Goal: Information Seeking & Learning: Learn about a topic

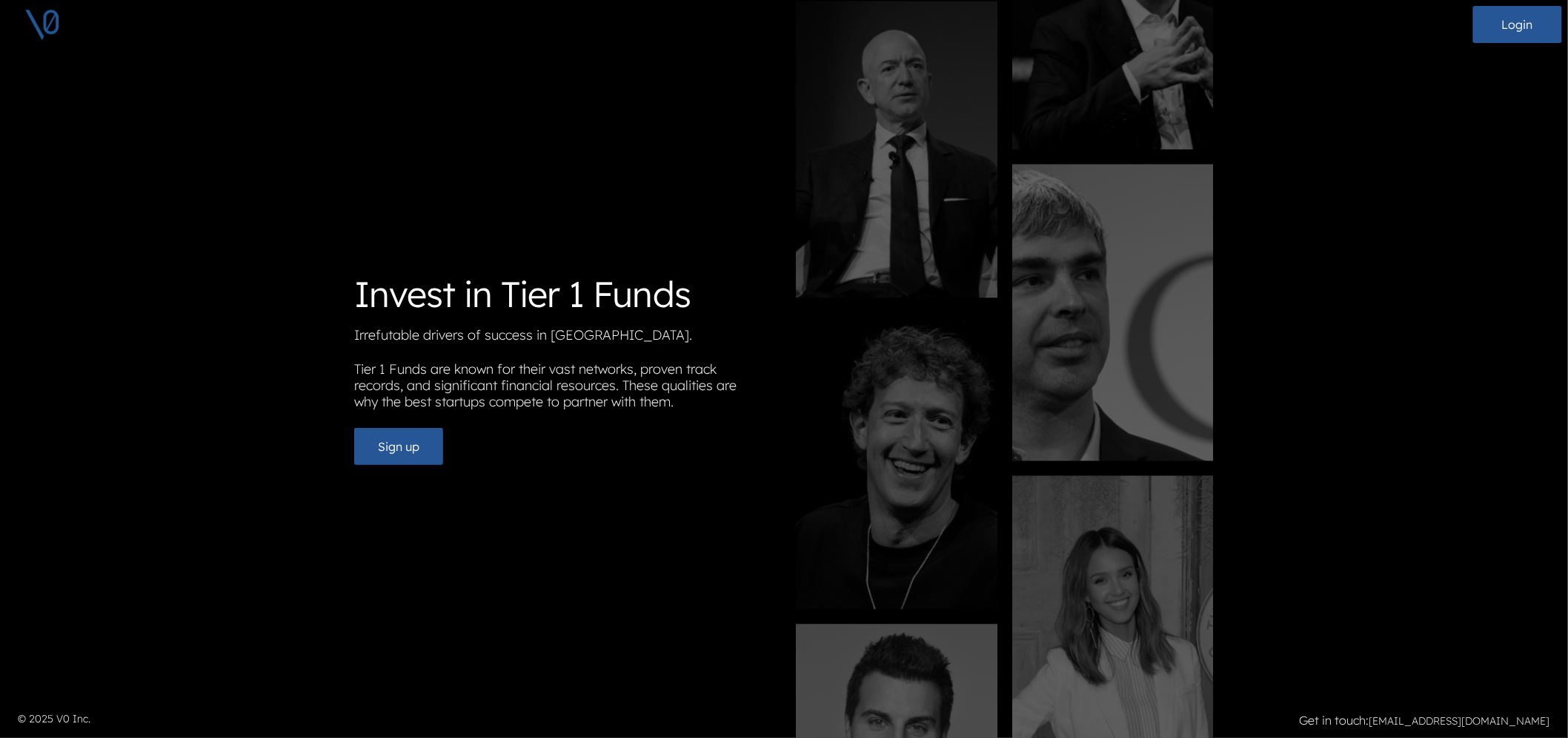
scroll to position [12, 0]
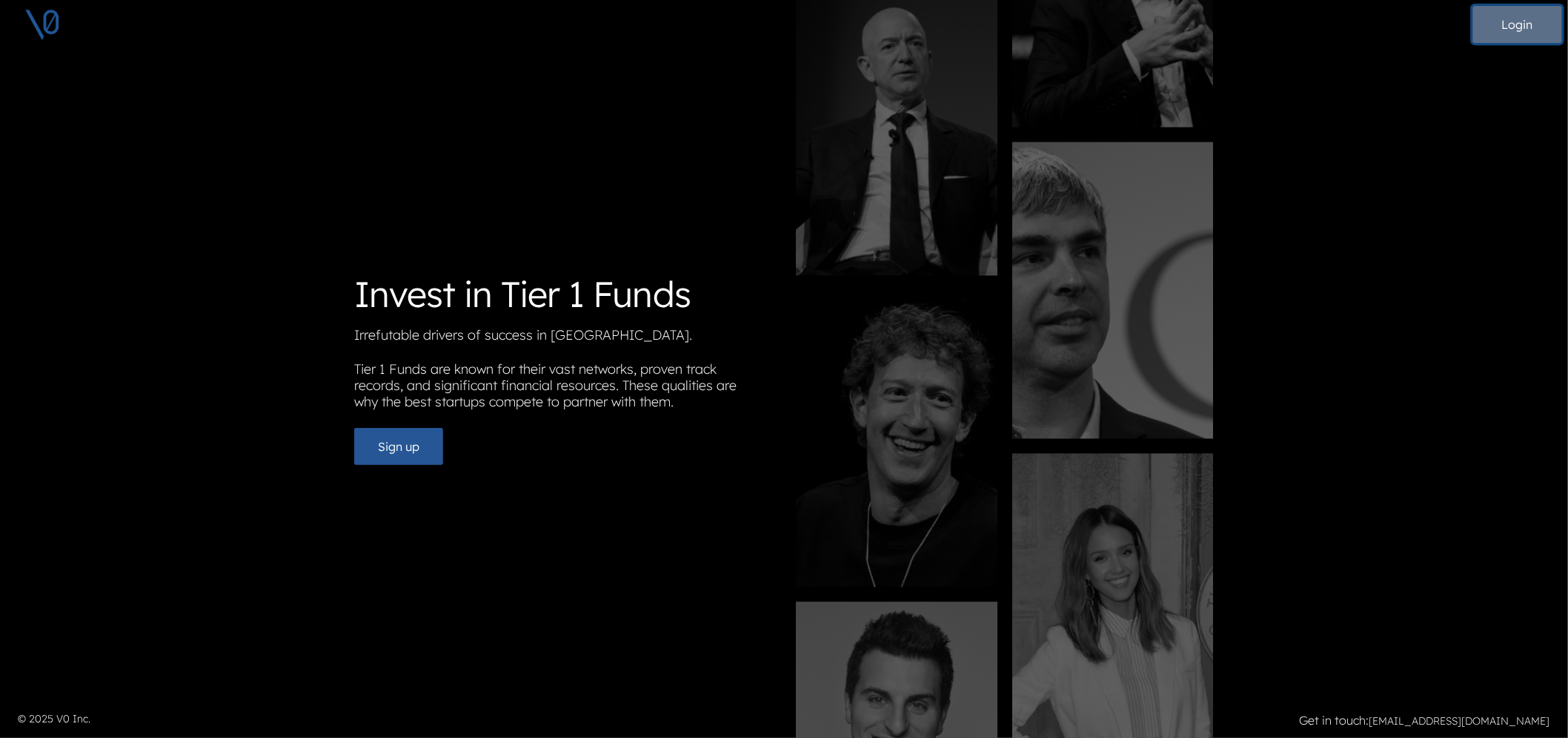
click at [1529, 21] on button "Login" at bounding box center [1518, 24] width 89 height 37
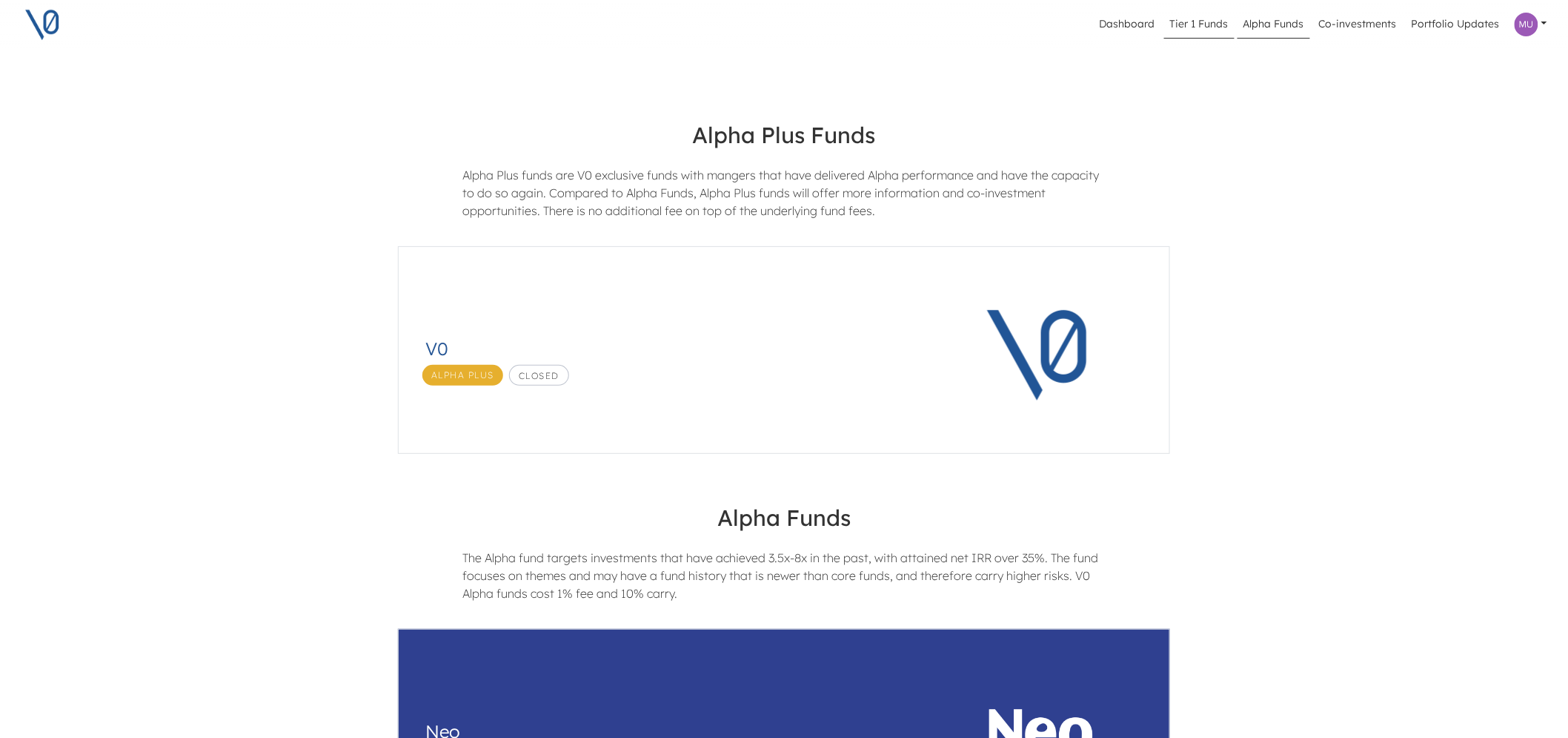
click at [1197, 30] on link "Tier 1 Funds" at bounding box center [1200, 24] width 70 height 28
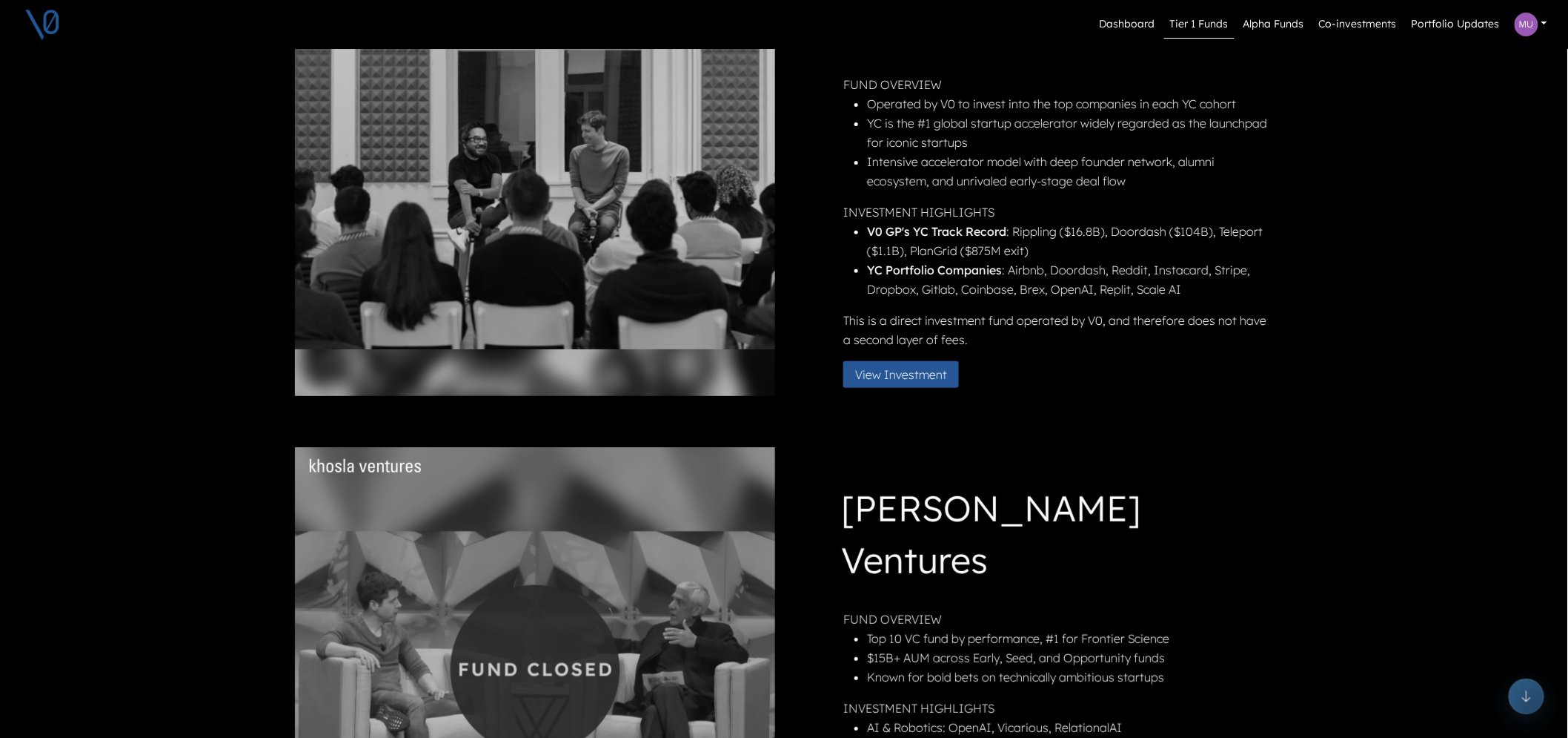
scroll to position [411, 0]
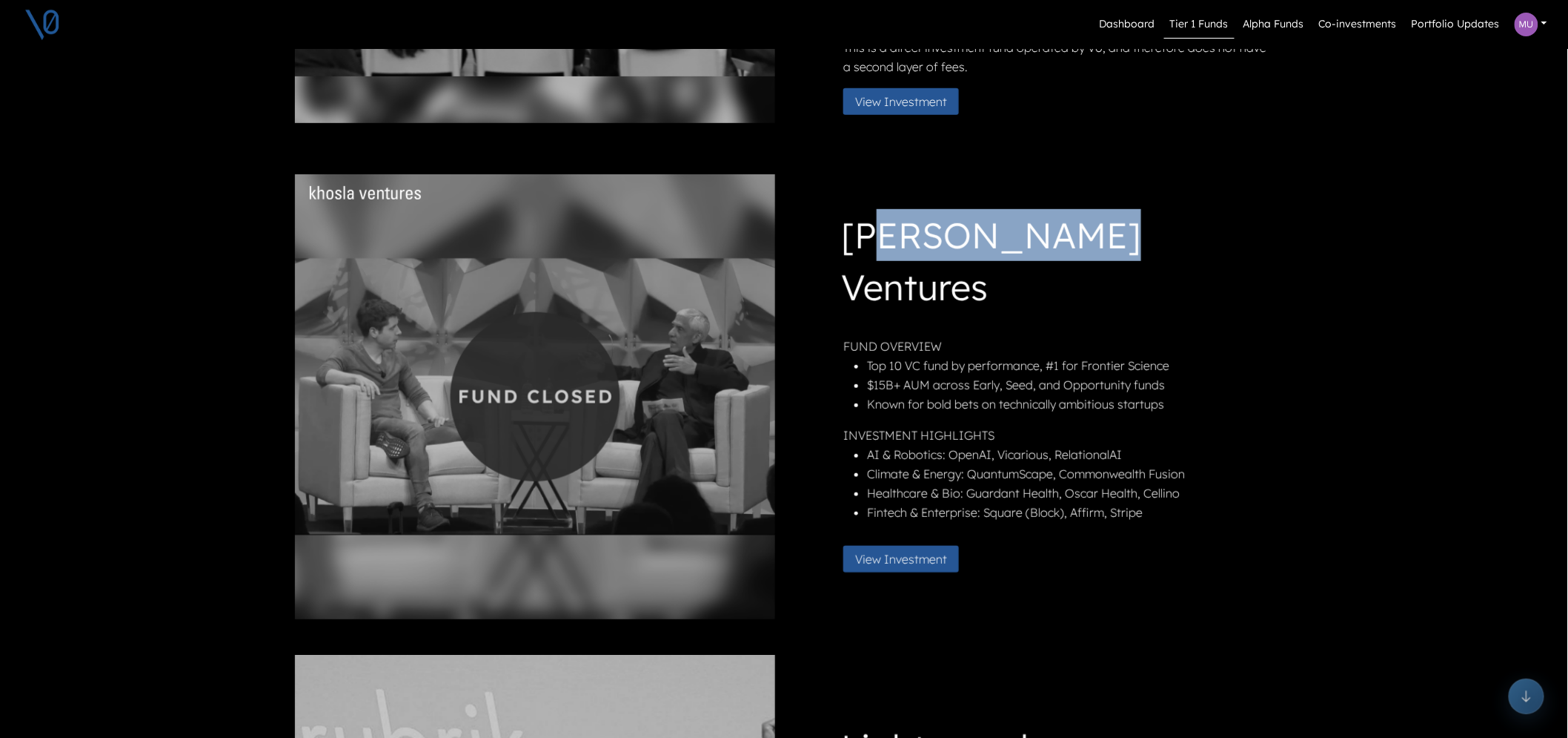
drag, startPoint x: 891, startPoint y: 261, endPoint x: 1084, endPoint y: 250, distance: 193.3
click at [1084, 250] on h1 "[PERSON_NAME] Ventures" at bounding box center [1056, 264] width 429 height 110
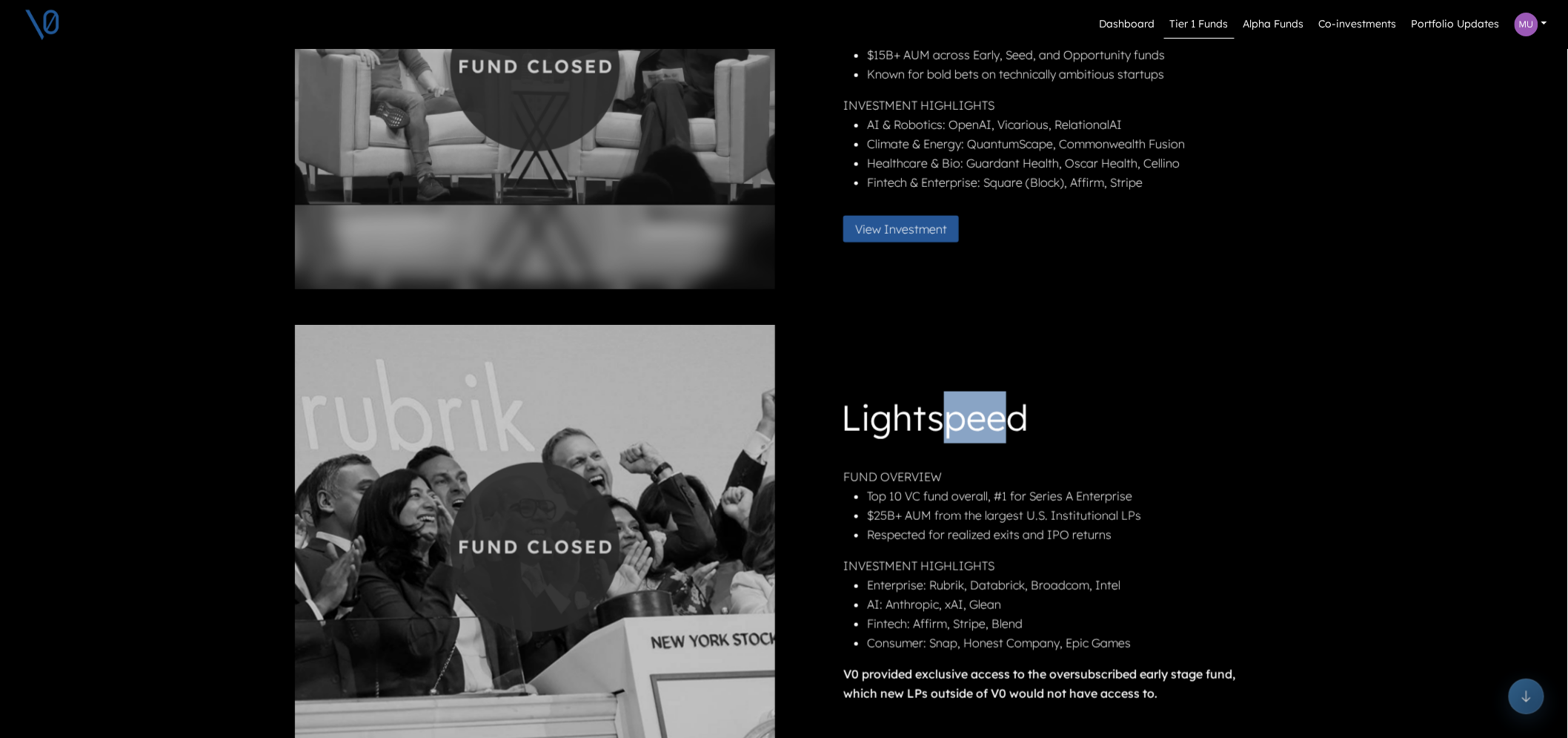
drag, startPoint x: 954, startPoint y: 425, endPoint x: 1024, endPoint y: 417, distance: 70.5
click at [1024, 417] on h1 "Lightspeed" at bounding box center [1056, 420] width 429 height 58
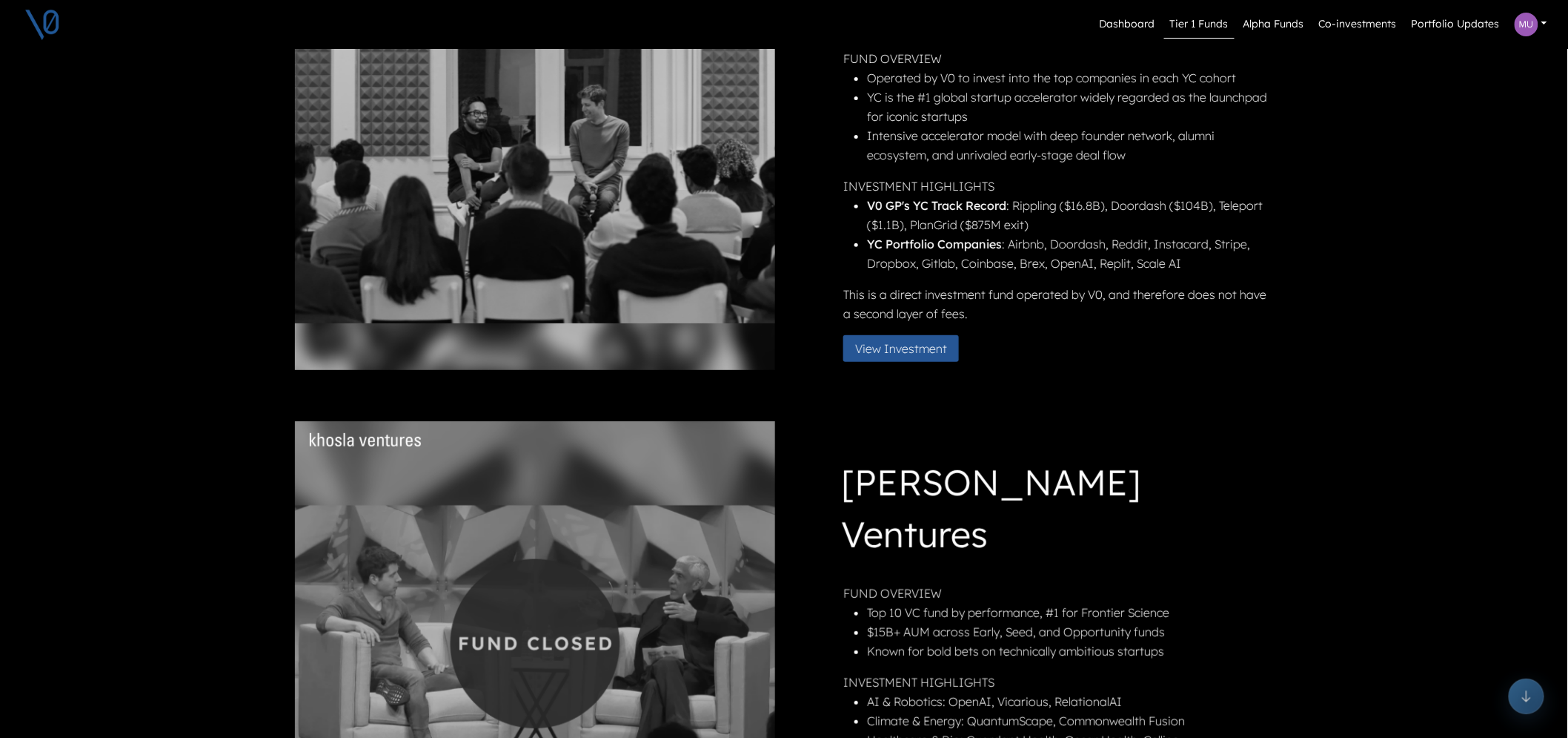
scroll to position [23, 0]
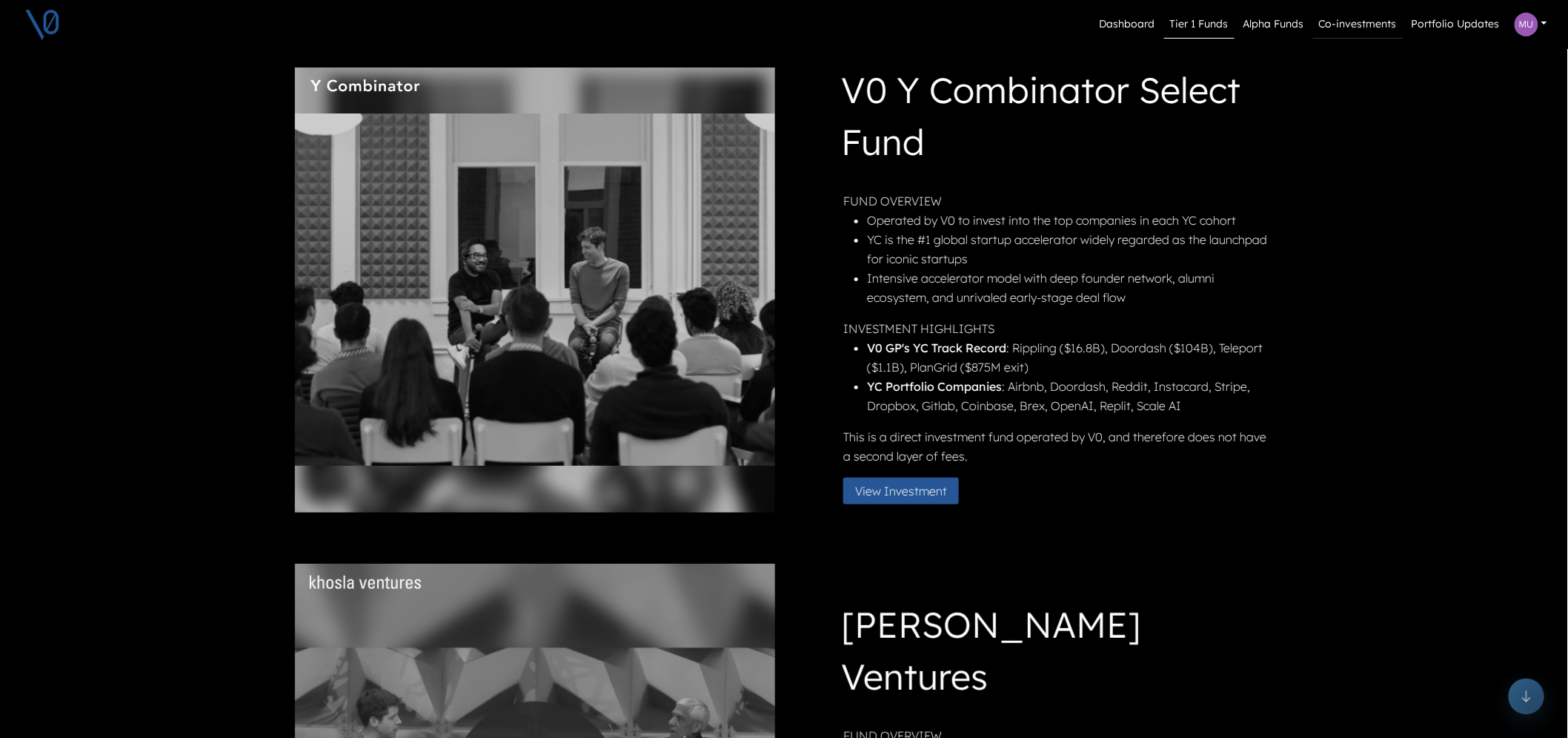
click at [1327, 24] on link "Co-investments" at bounding box center [1358, 24] width 90 height 28
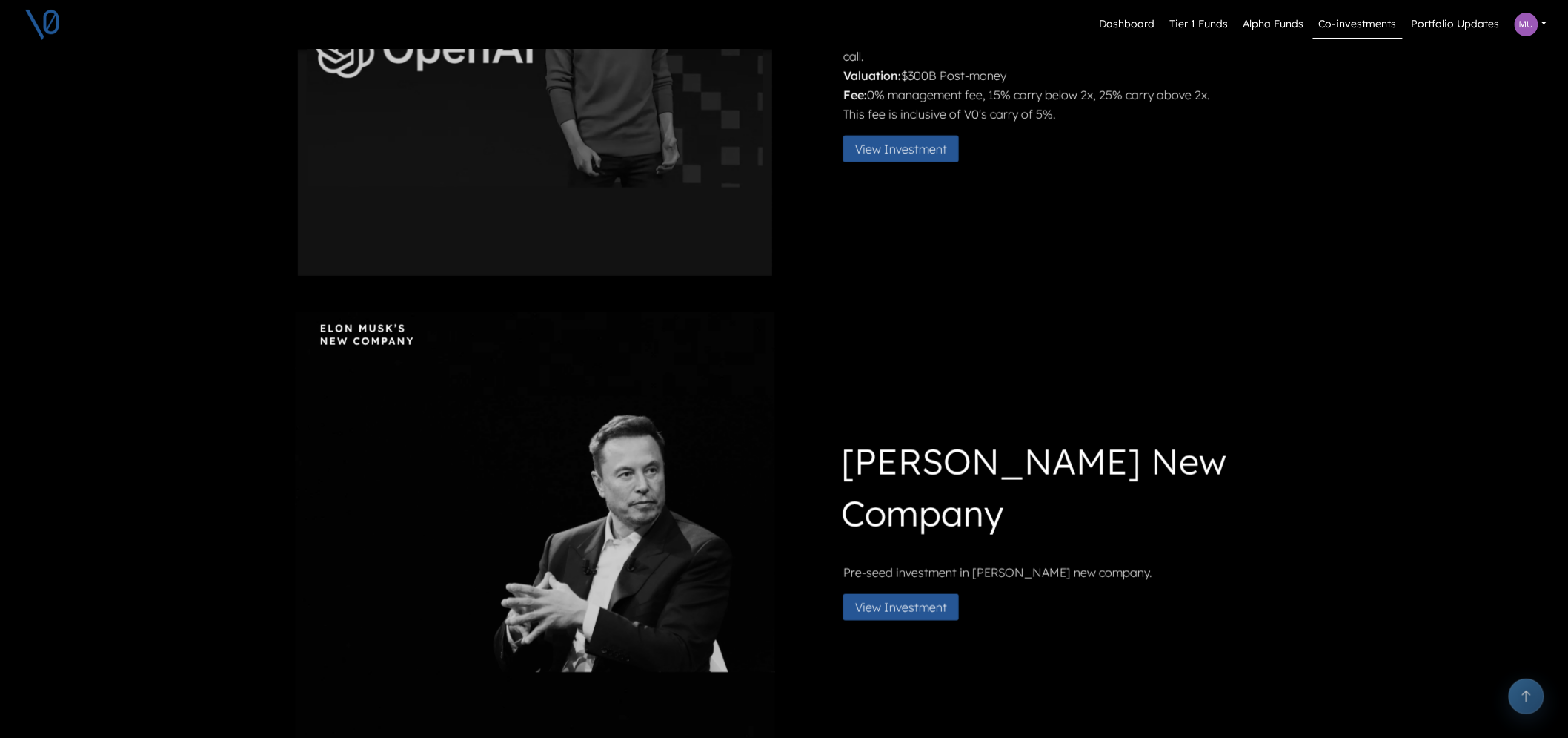
scroll to position [576, 0]
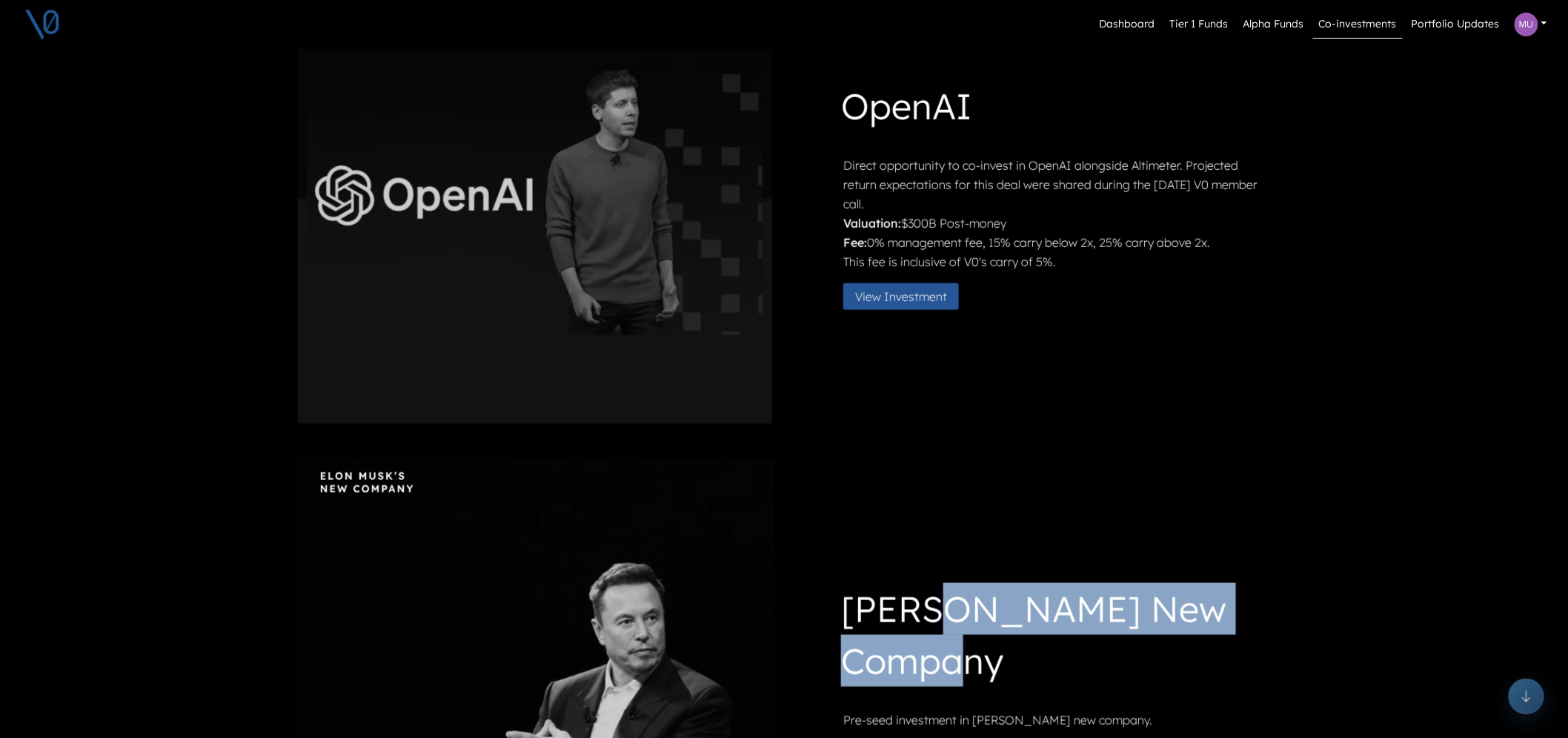
drag, startPoint x: 930, startPoint y: 593, endPoint x: 1044, endPoint y: 663, distance: 133.8
click at [1044, 663] on h1 "[PERSON_NAME] New Company" at bounding box center [1056, 637] width 429 height 110
click at [974, 583] on h1 "[PERSON_NAME] New Company" at bounding box center [1056, 637] width 429 height 110
drag, startPoint x: 890, startPoint y: 613, endPoint x: 1054, endPoint y: 658, distance: 170.1
click at [1054, 658] on h1 "[PERSON_NAME] New Company" at bounding box center [1056, 637] width 429 height 110
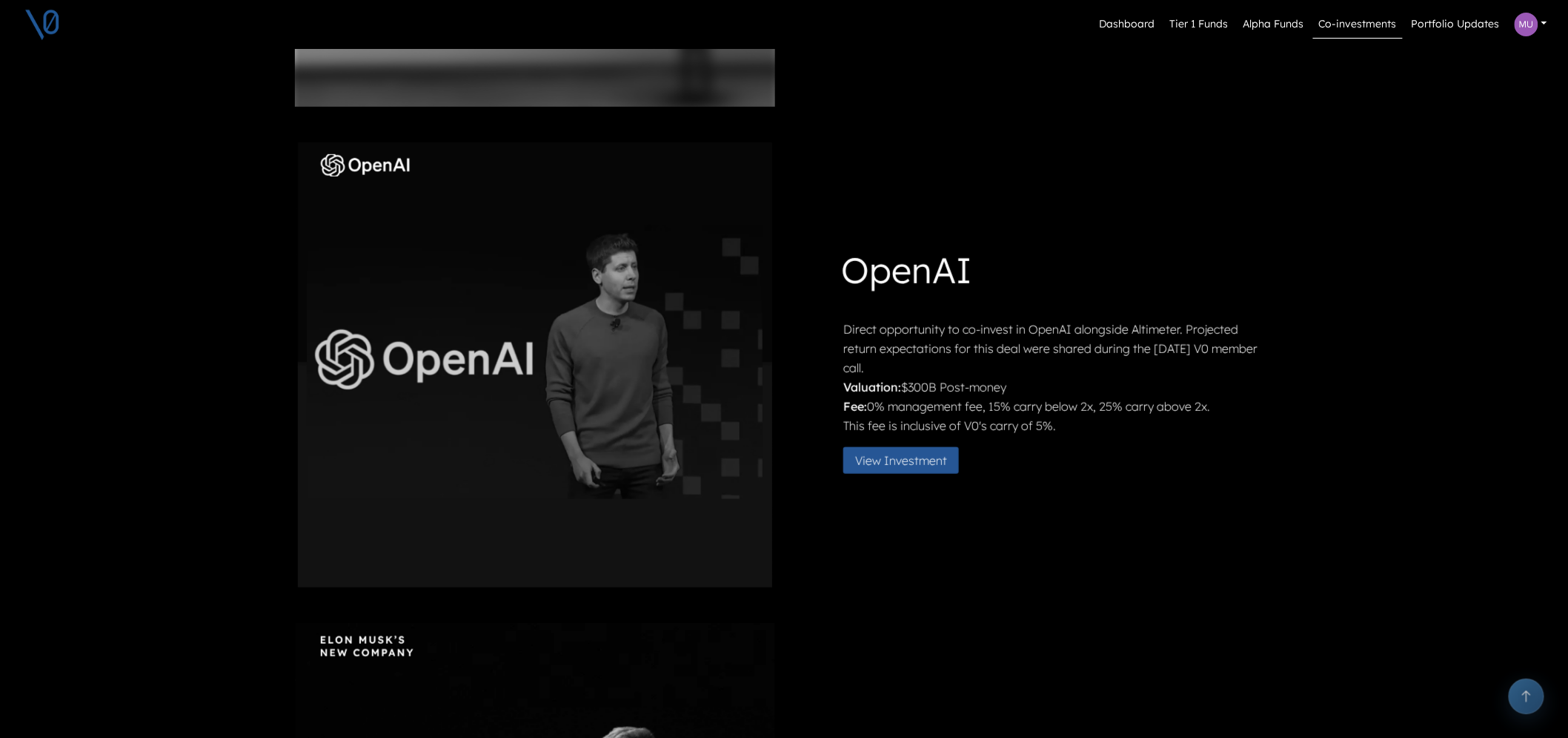
scroll to position [411, 0]
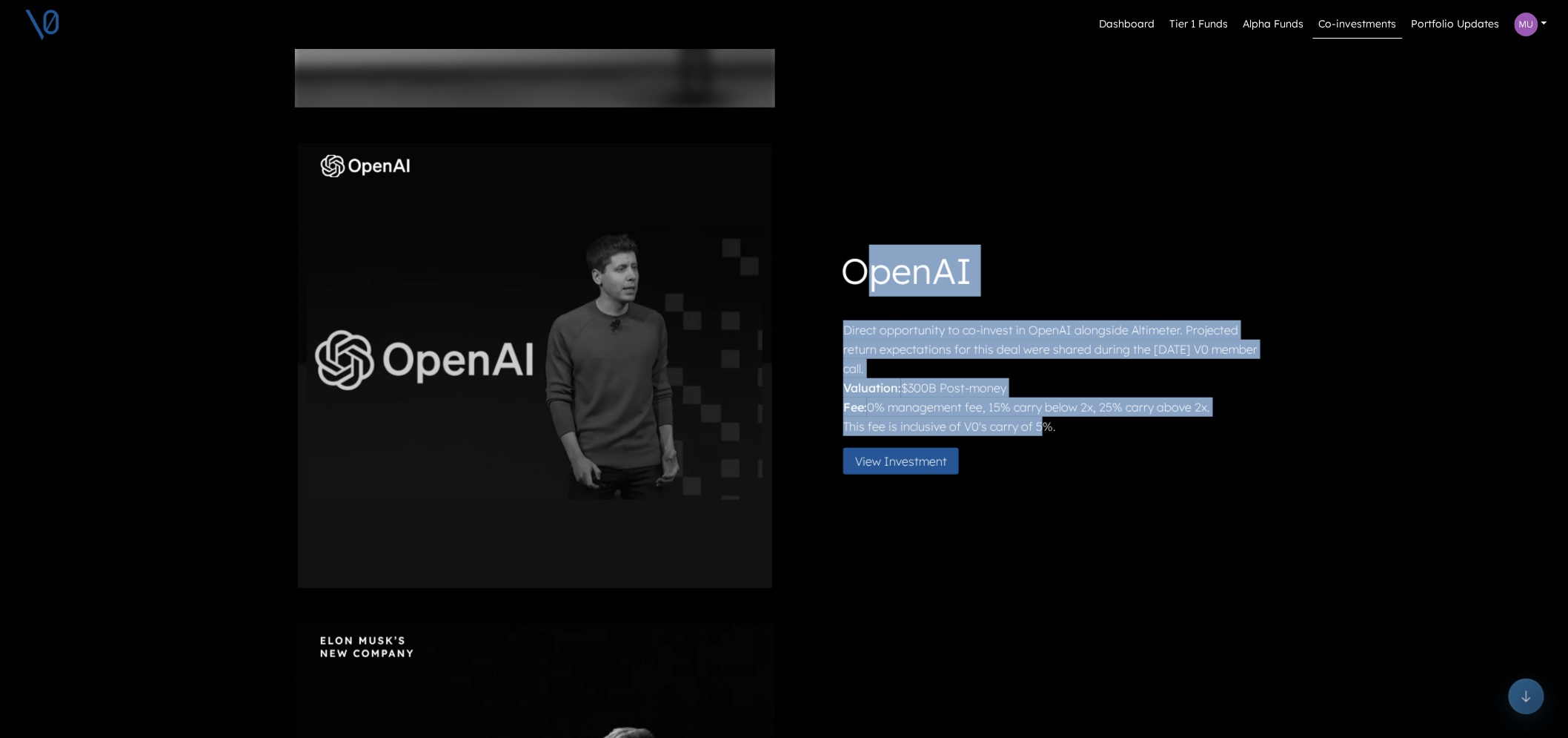
drag, startPoint x: 867, startPoint y: 268, endPoint x: 1080, endPoint y: 436, distance: 271.3
click at [1050, 429] on div "OpenAI Direct opportunity to co-invest in OpenAI alongside Altimeter. Projected…" at bounding box center [1033, 365] width 475 height 242
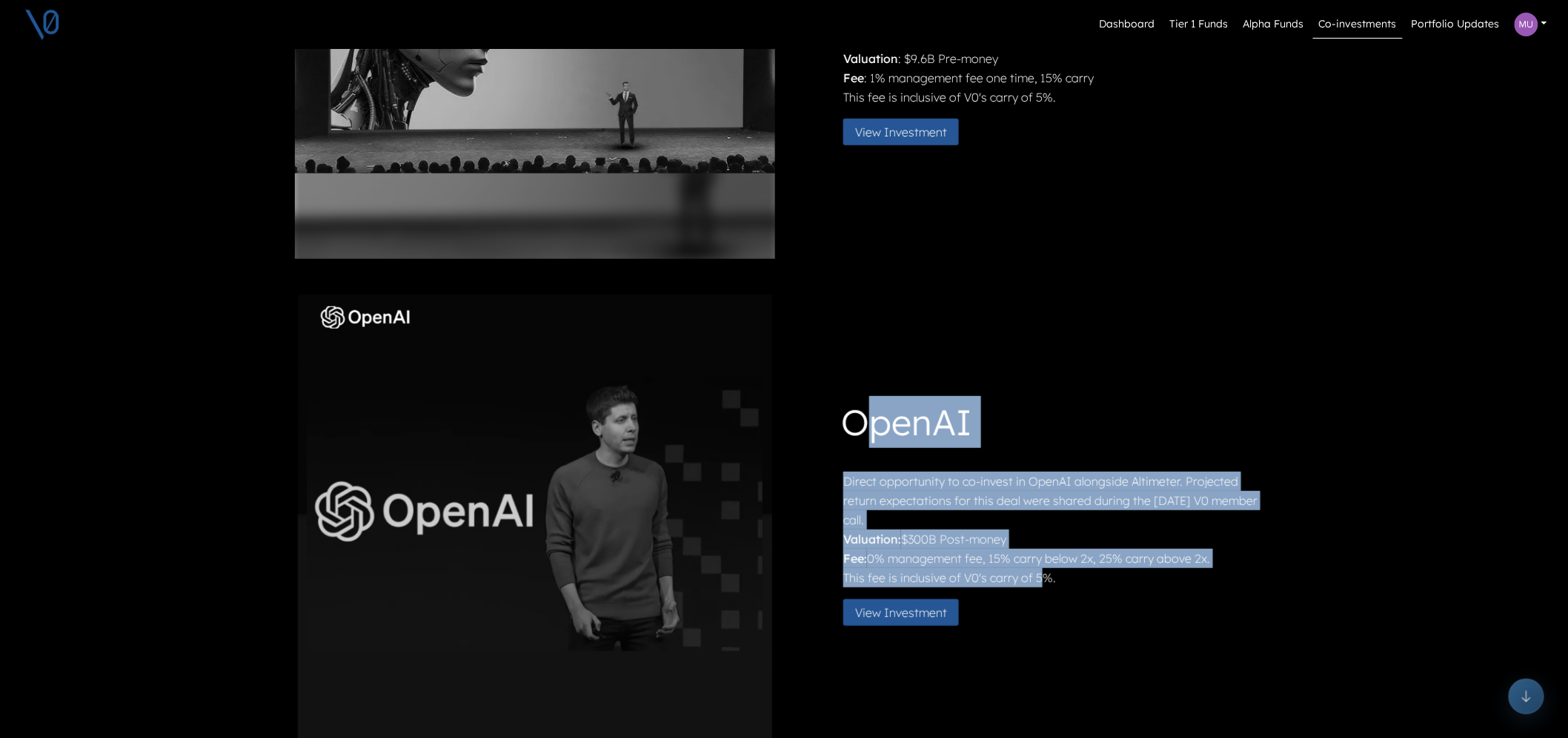
scroll to position [247, 0]
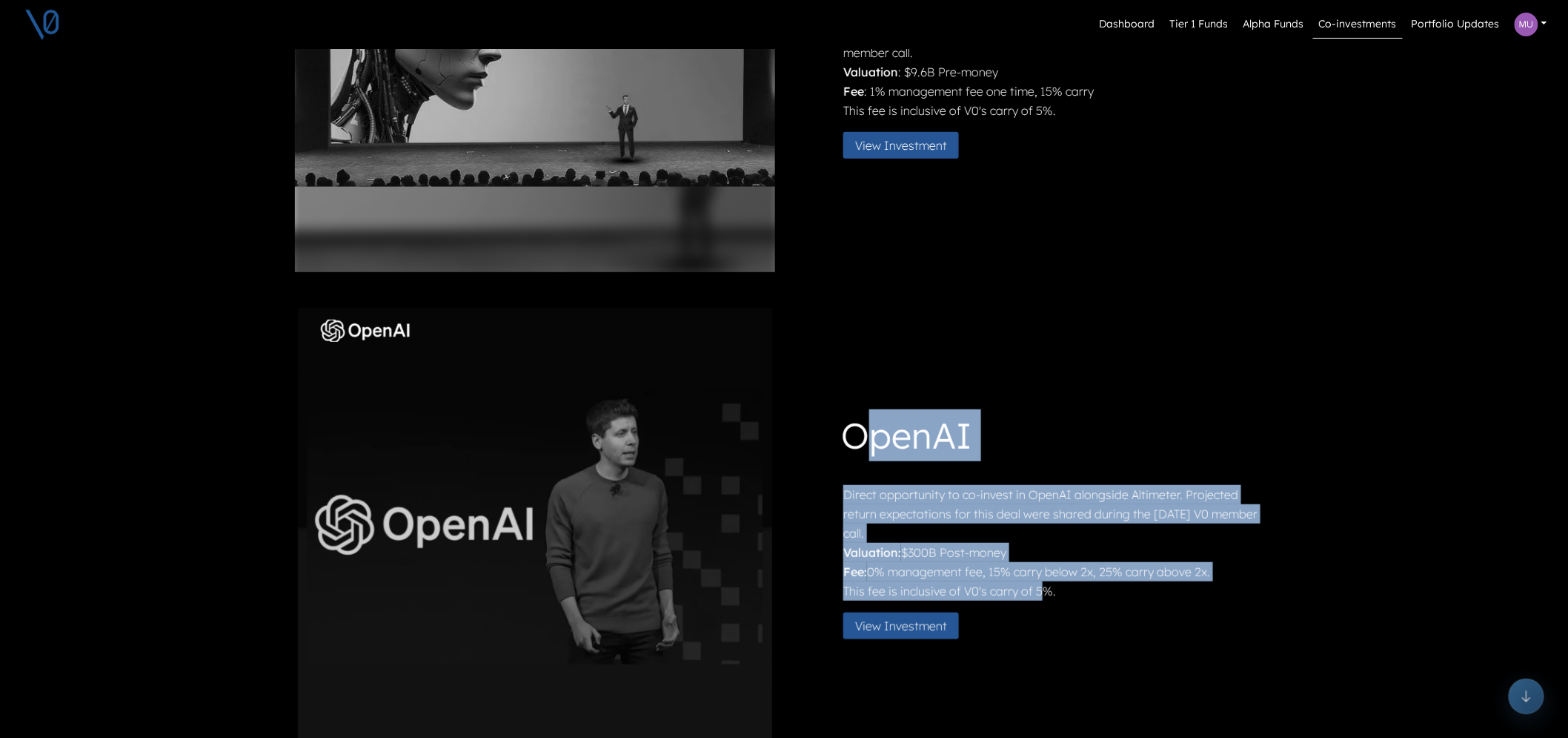
click at [910, 545] on p "Valuation: $300B Post-money" at bounding box center [1057, 552] width 427 height 19
click at [916, 551] on p "Valuation: $300B Post-money" at bounding box center [1057, 552] width 427 height 19
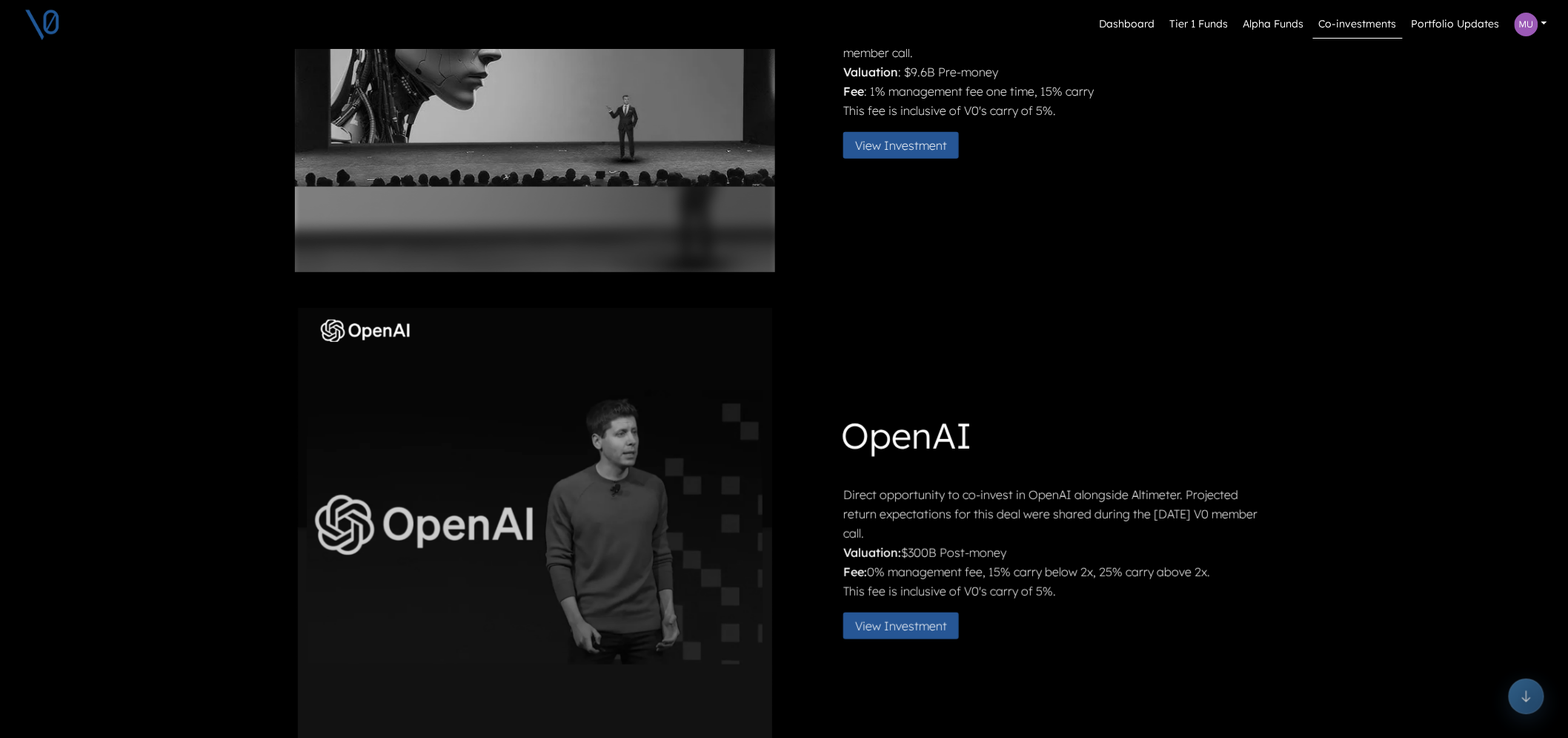
drag, startPoint x: 907, startPoint y: 553, endPoint x: 1012, endPoint y: 553, distance: 105.0
click at [1012, 553] on p "Valuation: $300B Post-money" at bounding box center [1057, 552] width 427 height 19
click at [914, 550] on p "Valuation: $300B Post-money" at bounding box center [1057, 552] width 427 height 19
drag, startPoint x: 914, startPoint y: 550, endPoint x: 942, endPoint y: 550, distance: 28.0
click at [942, 550] on p "Valuation: $300B Post-money" at bounding box center [1057, 552] width 427 height 19
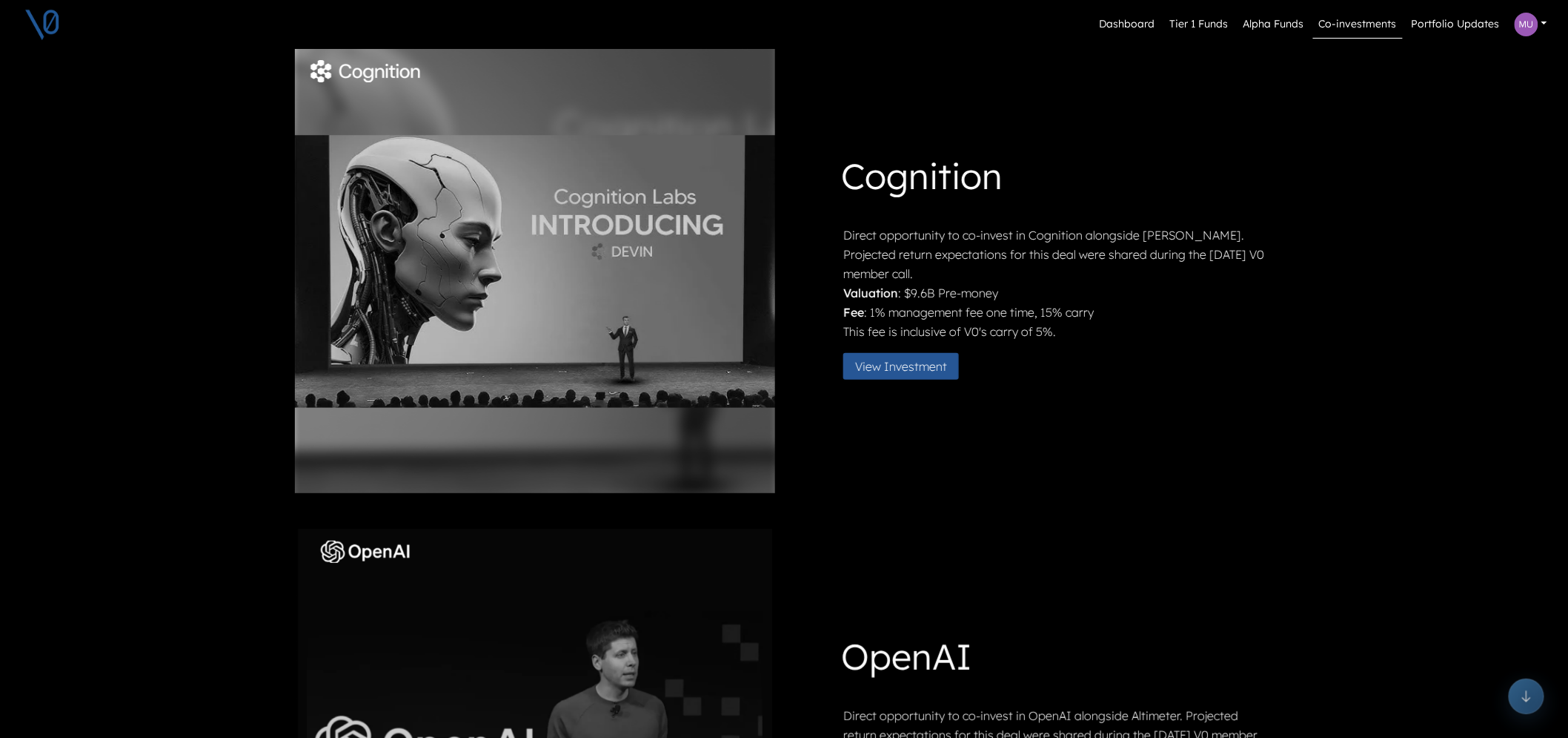
scroll to position [0, 0]
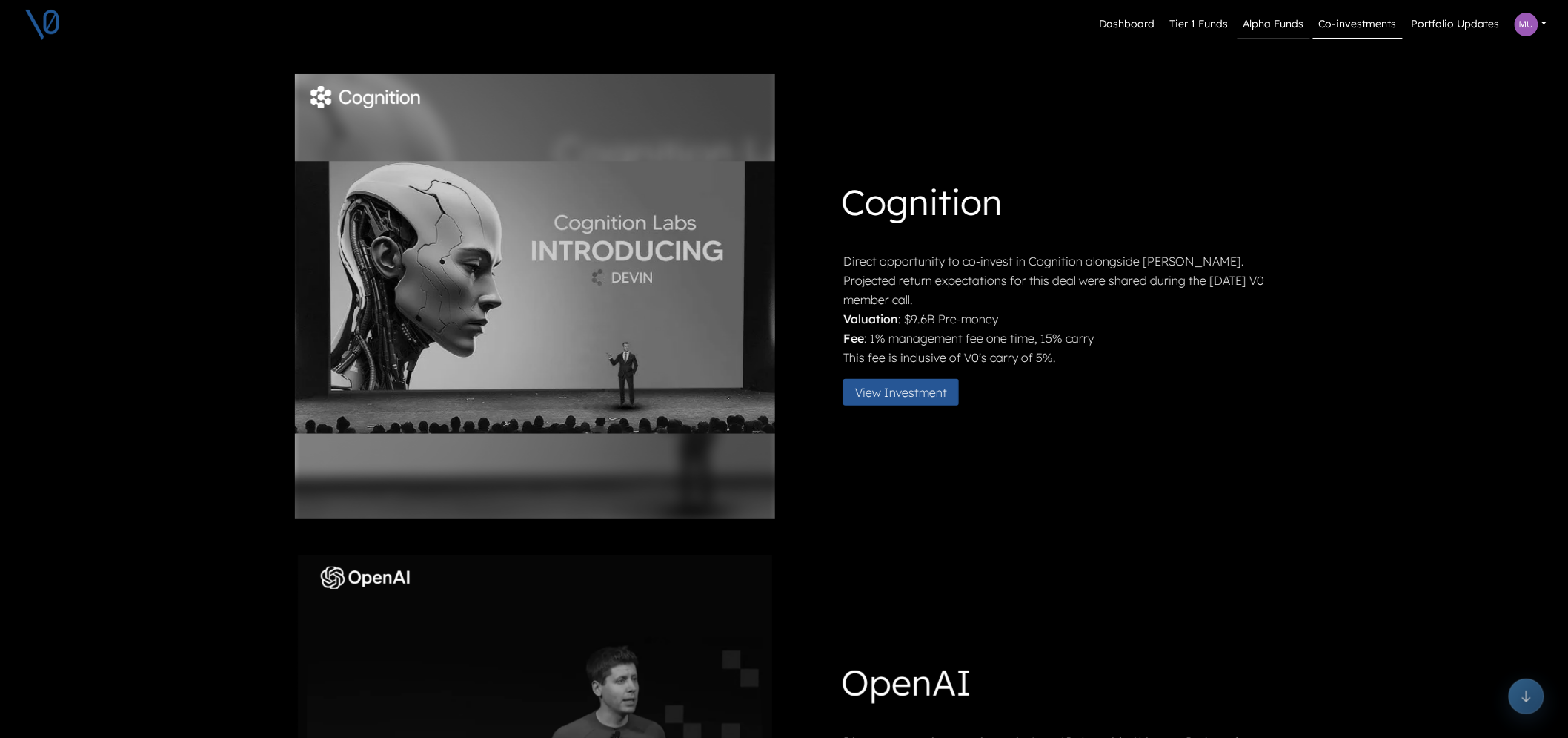
click at [1268, 21] on link "Alpha Funds" at bounding box center [1274, 24] width 73 height 28
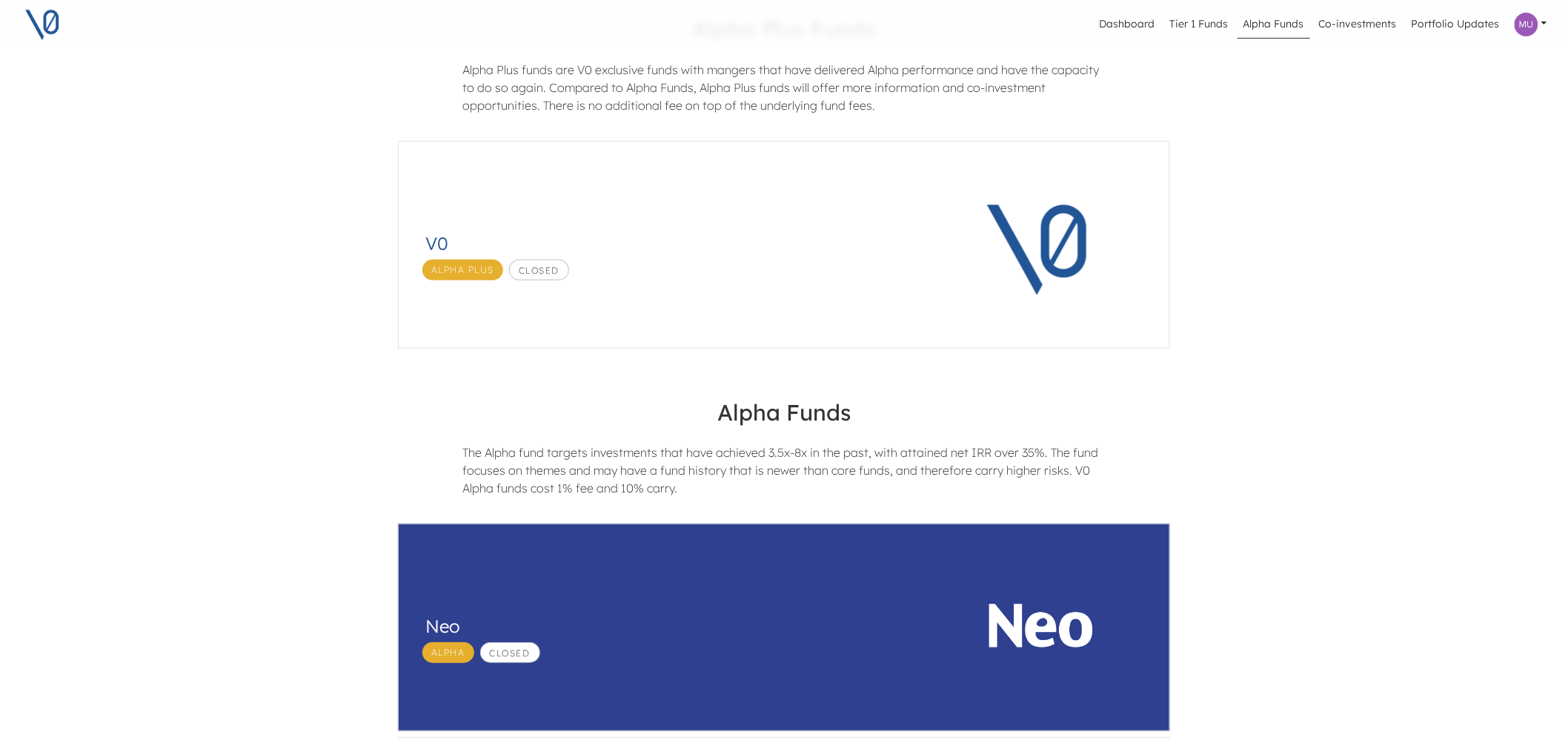
scroll to position [82, 0]
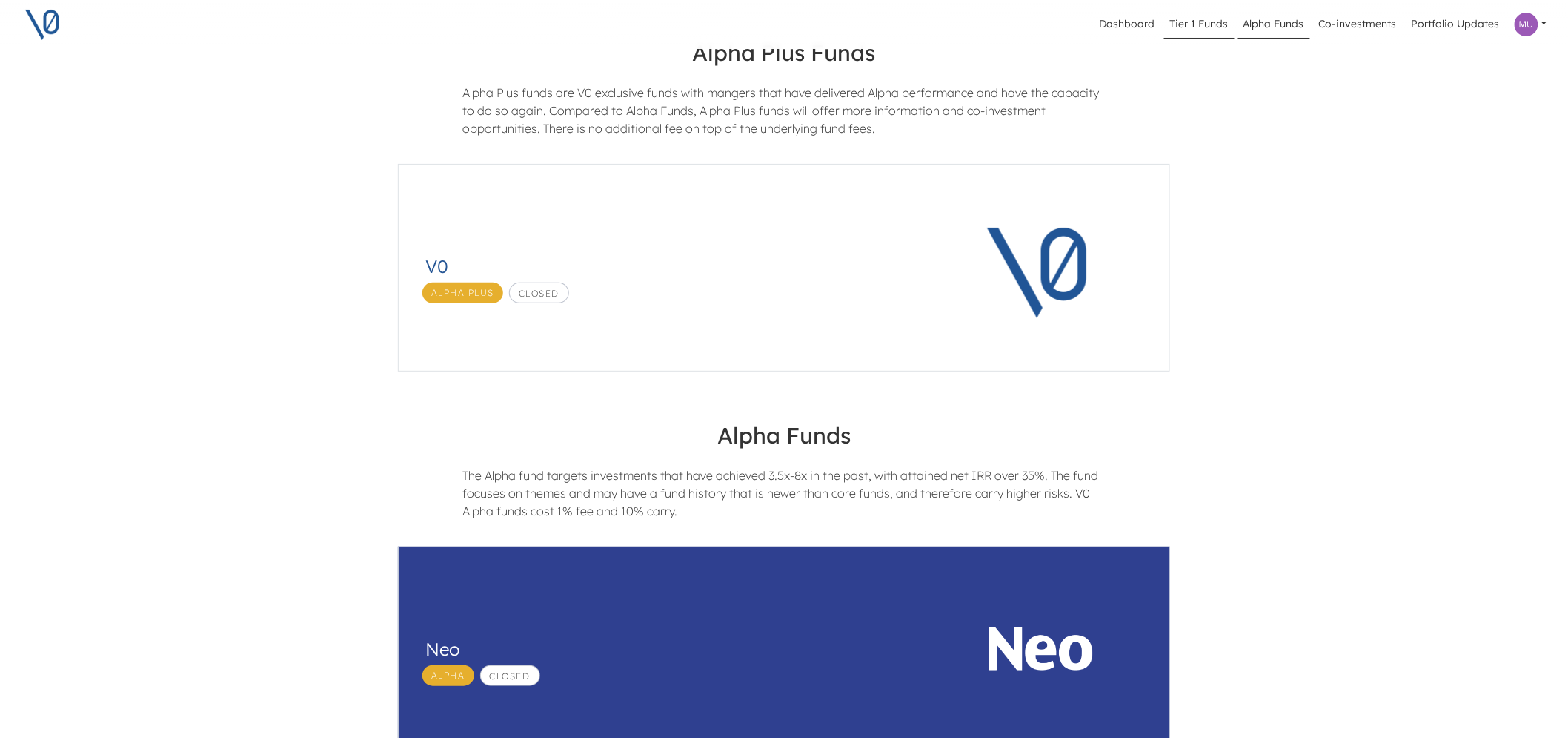
click at [1191, 20] on link "Tier 1 Funds" at bounding box center [1200, 24] width 70 height 28
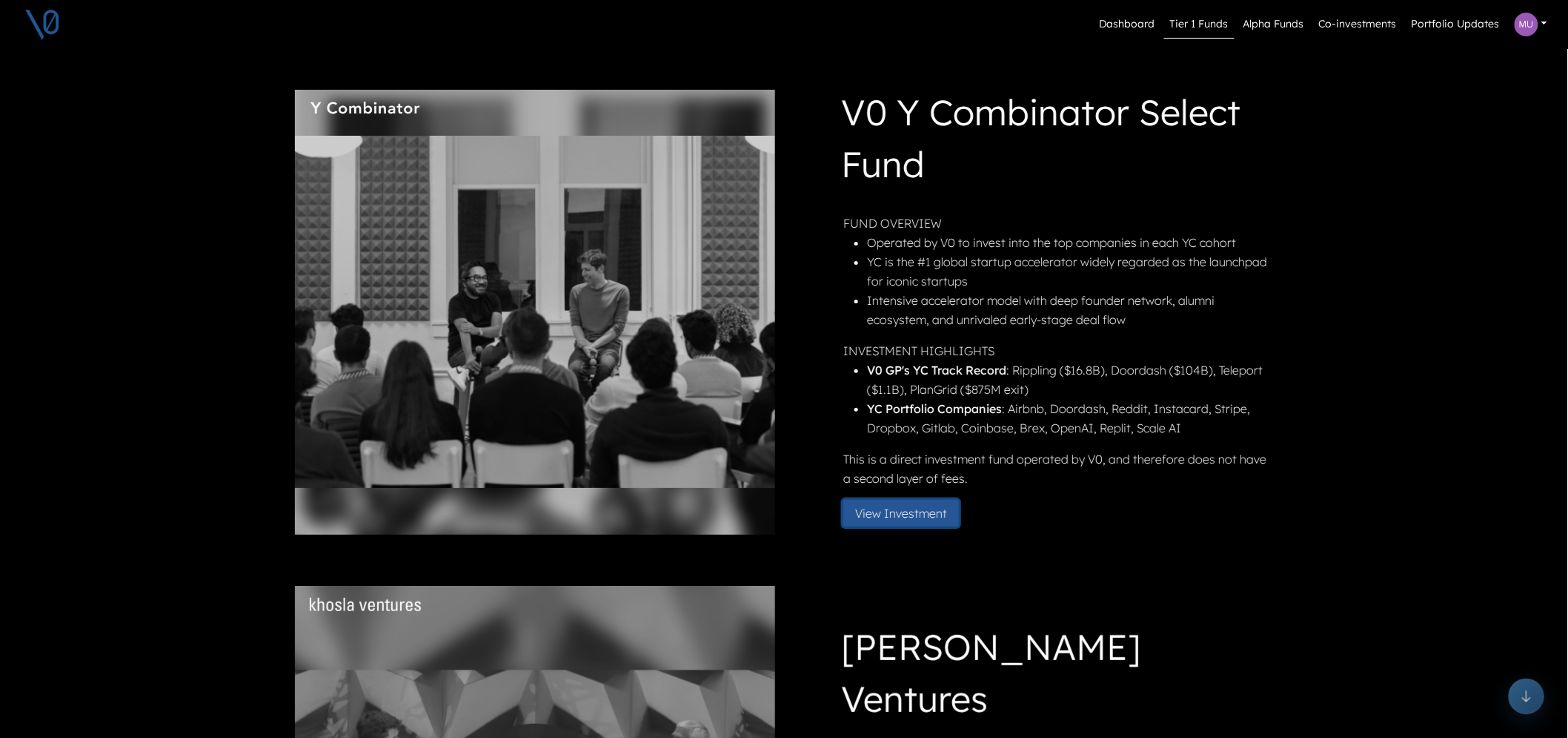
click at [936, 514] on button "View Investment" at bounding box center [902, 514] width 116 height 27
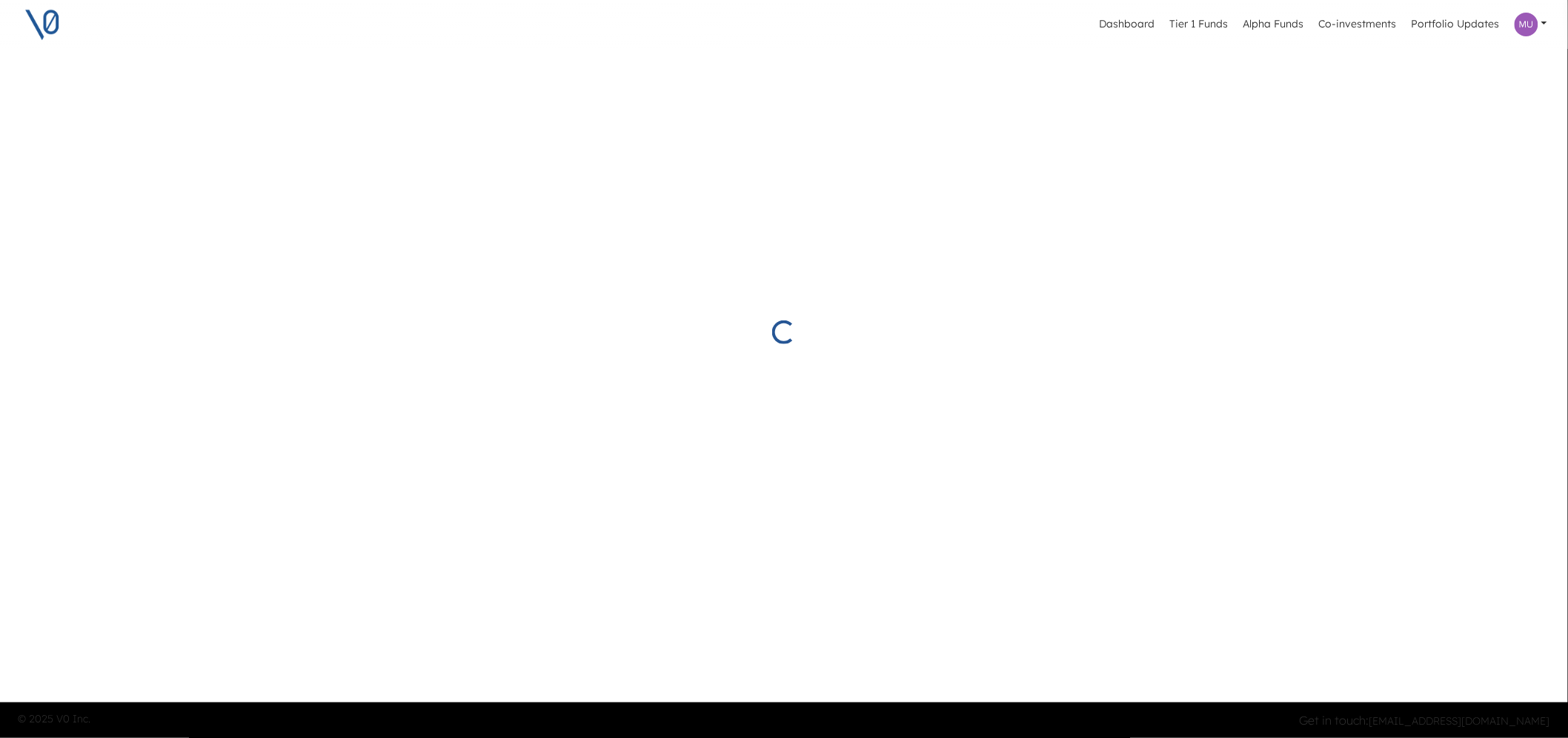
scroll to position [50, 0]
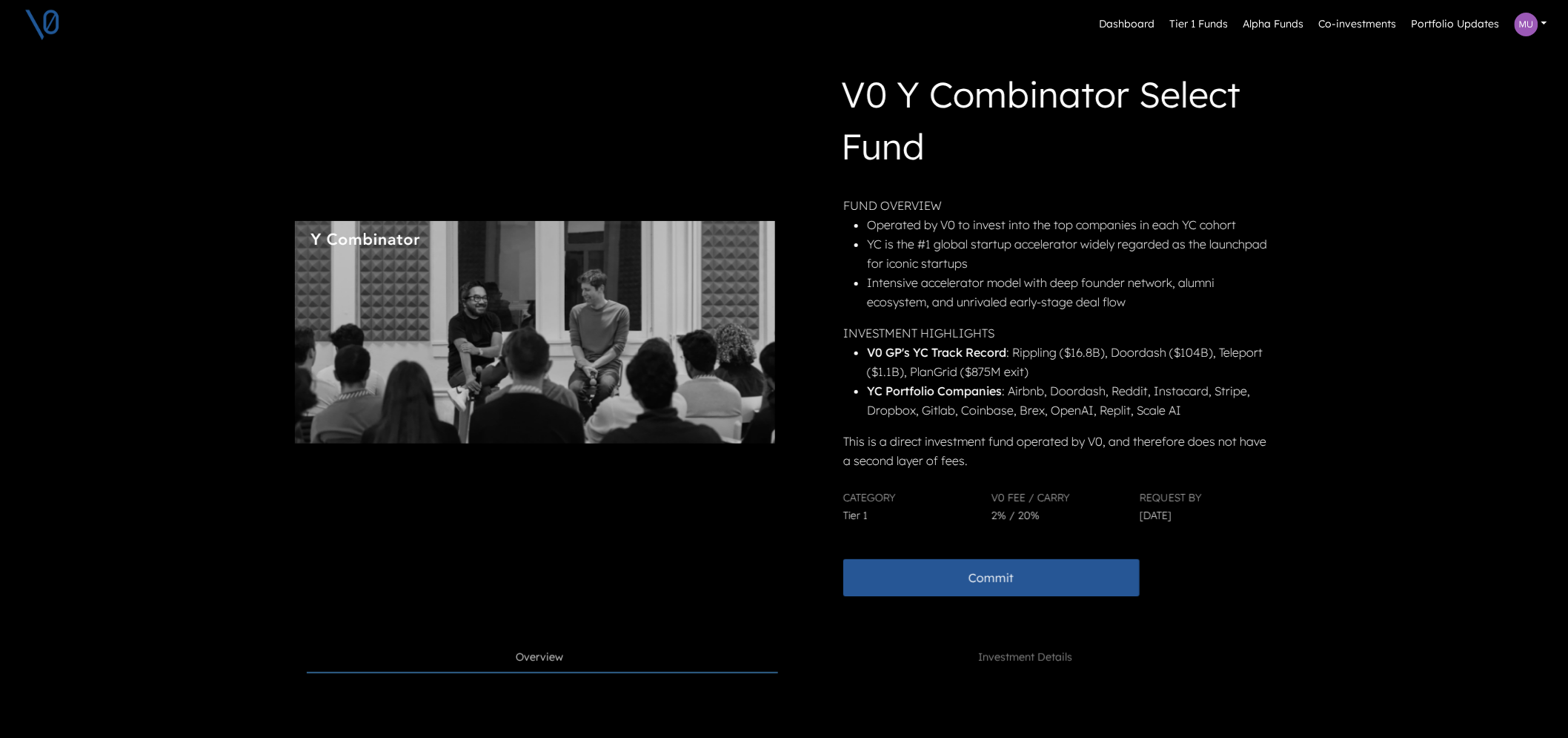
click at [1018, 536] on div "FUND OVERVIEW Operated by V0 to invest into the top companies in each YC cohort…" at bounding box center [1057, 396] width 427 height 400
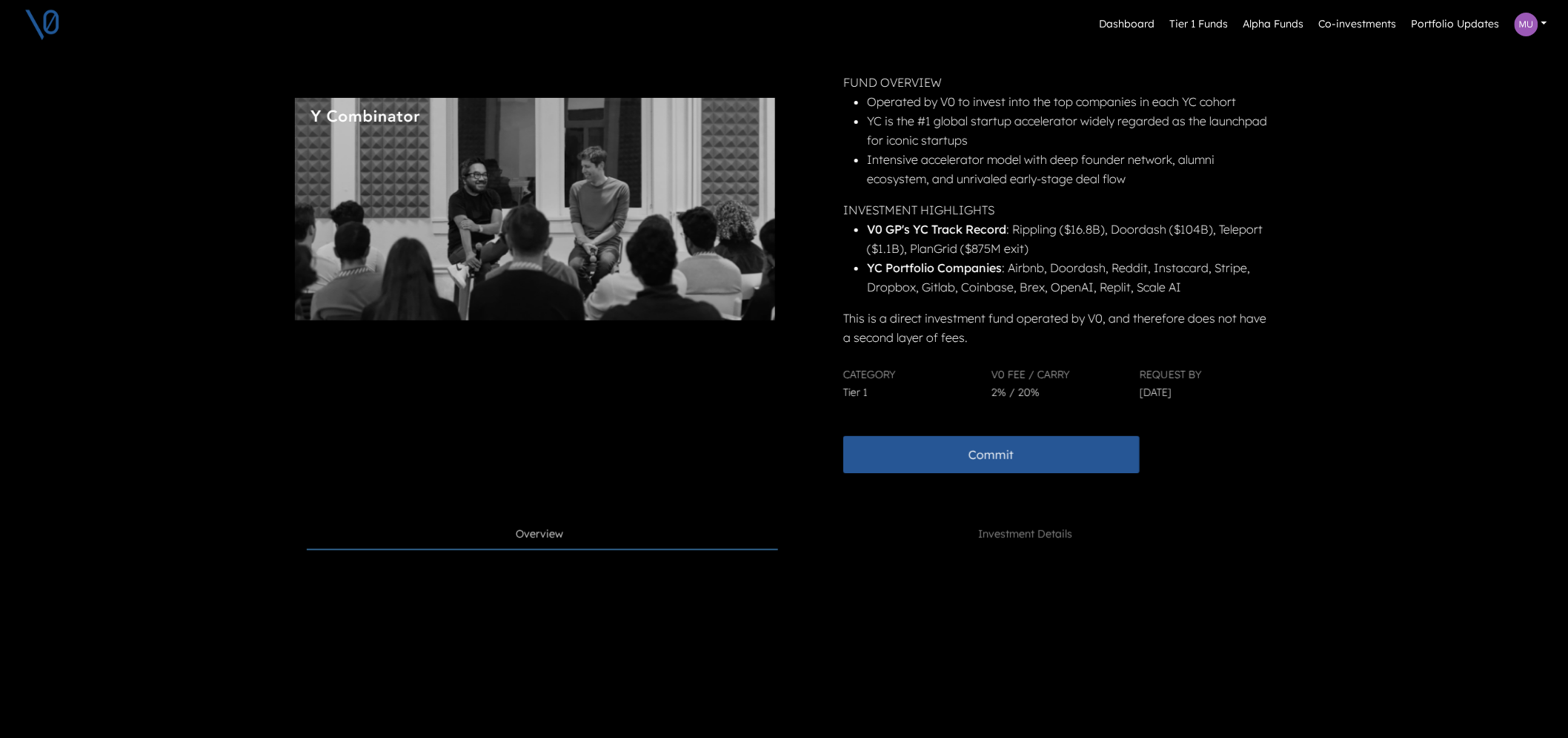
scroll to position [298, 0]
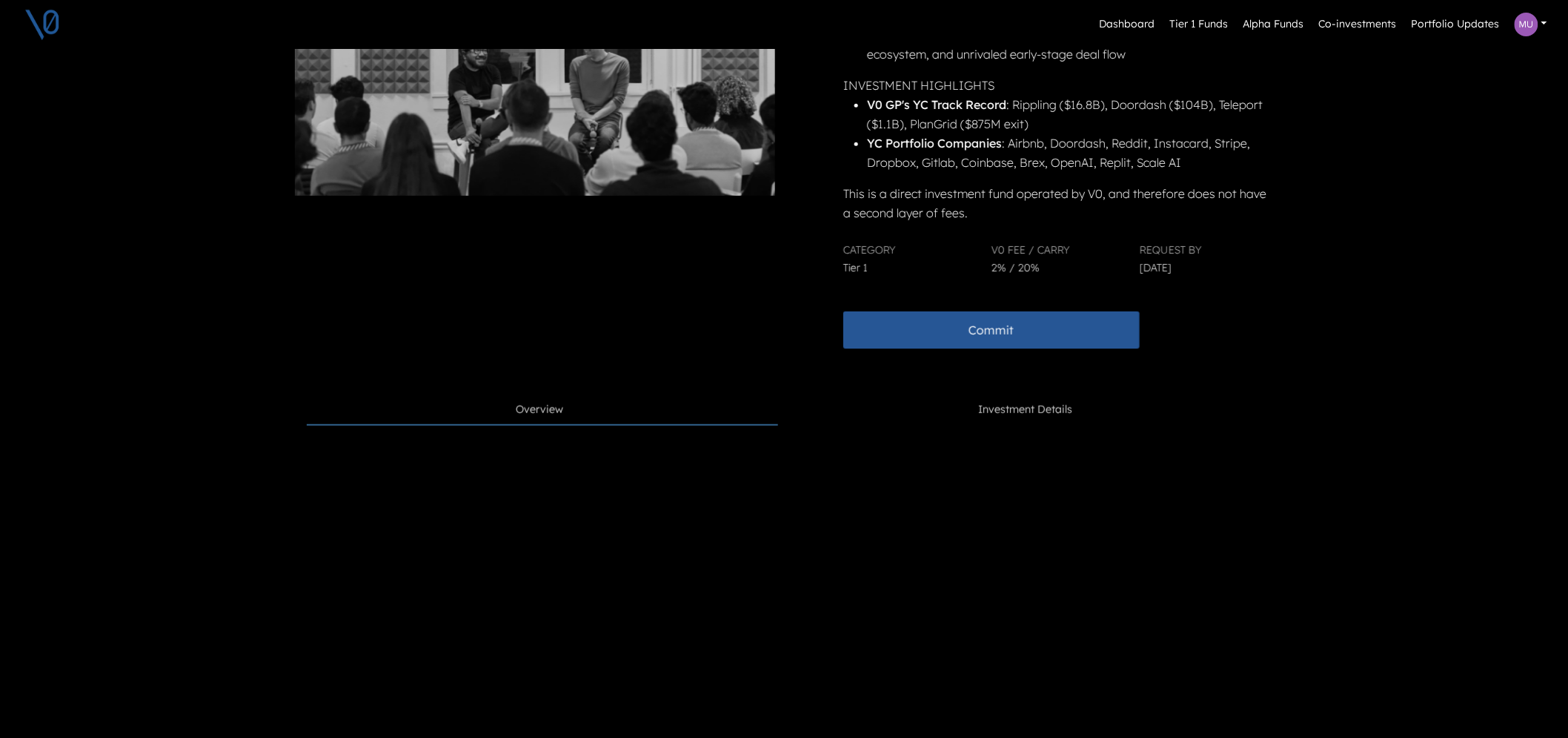
click at [1062, 408] on span "Investment Details" at bounding box center [1026, 410] width 94 height 16
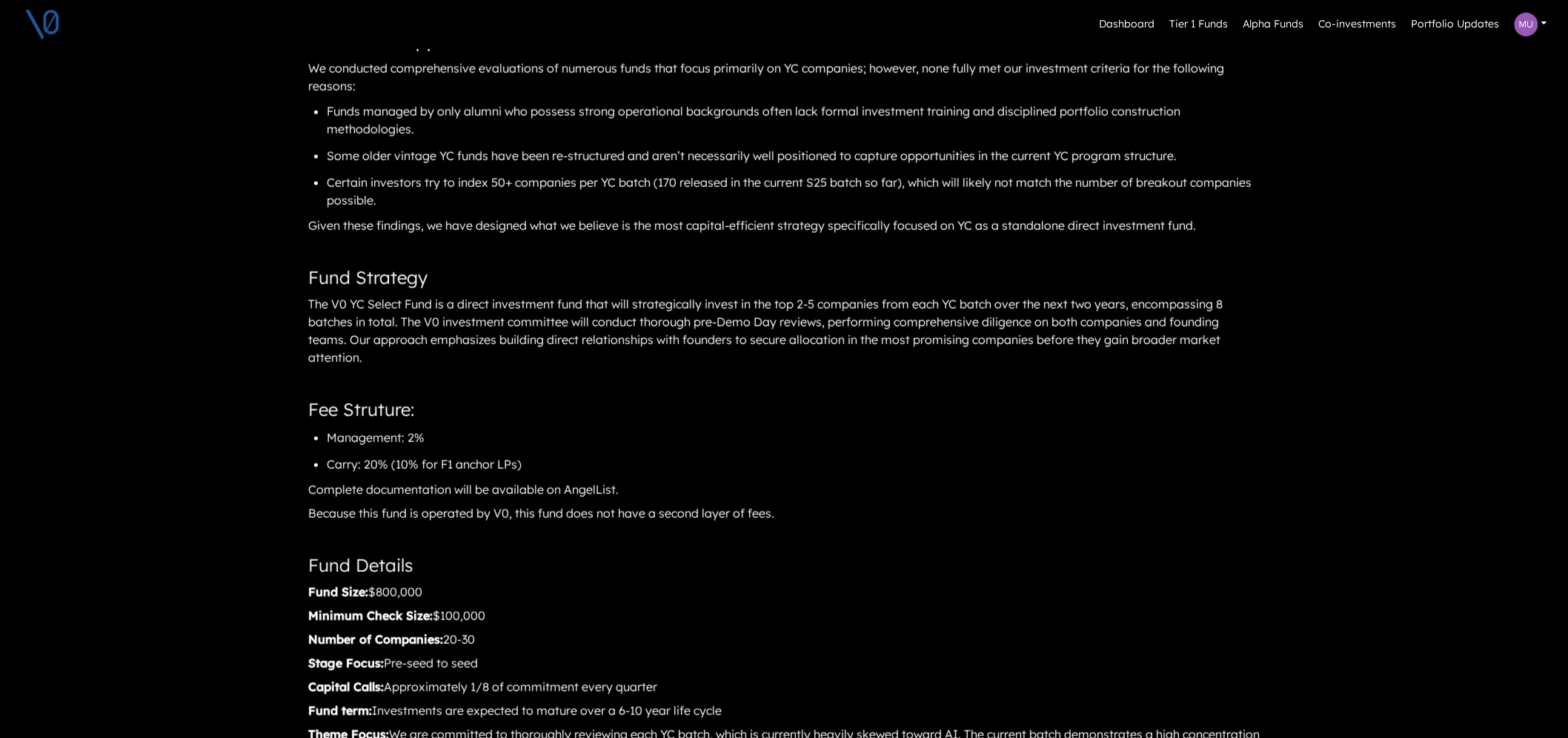
scroll to position [1040, 0]
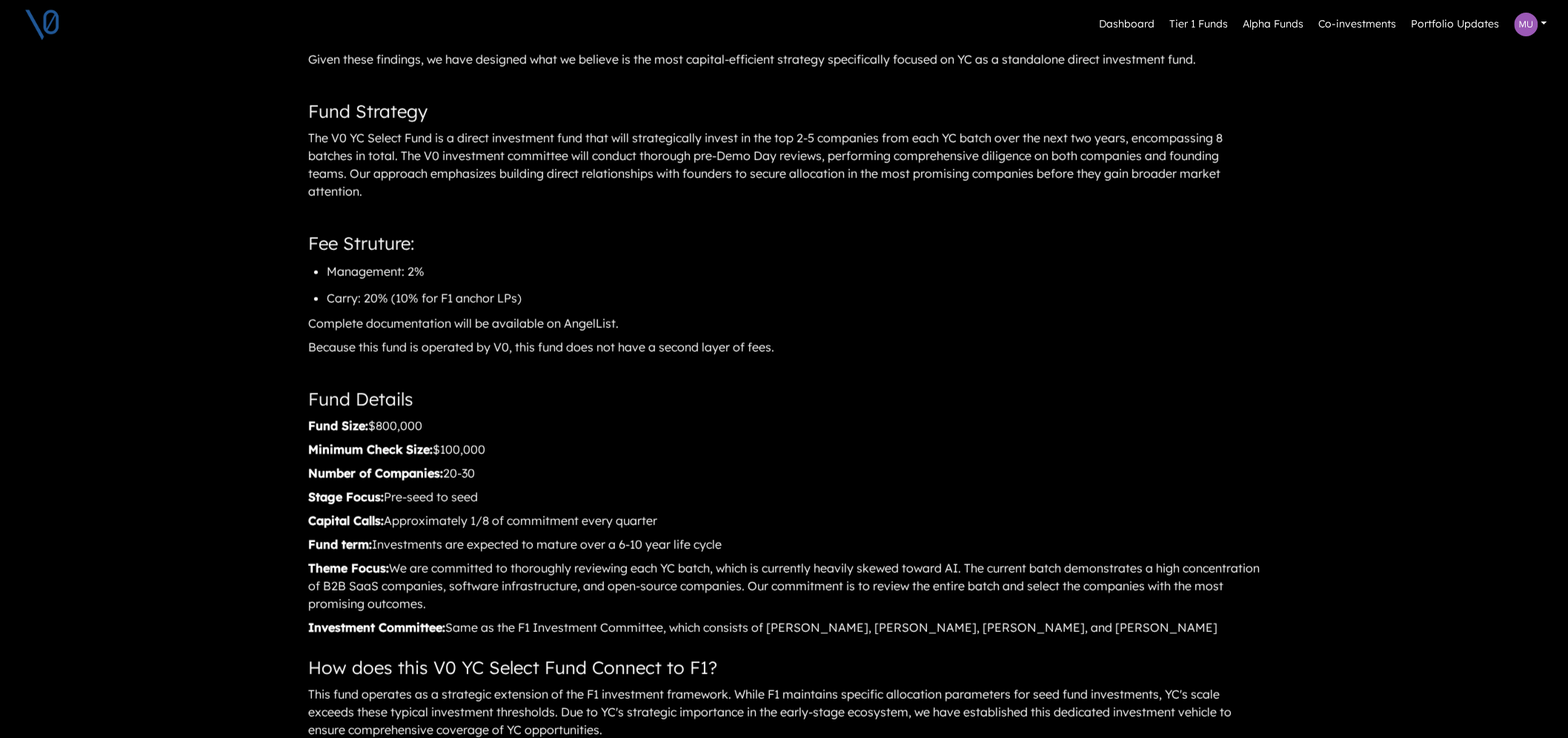
drag, startPoint x: 394, startPoint y: 417, endPoint x: 452, endPoint y: 425, distance: 58.5
click at [452, 425] on div "Fund Size: $800,000" at bounding box center [784, 426] width 954 height 23
drag, startPoint x: 445, startPoint y: 446, endPoint x: 489, endPoint y: 448, distance: 44.0
click at [489, 448] on div "Minimum Check Size: $100,000" at bounding box center [784, 449] width 954 height 23
drag, startPoint x: 372, startPoint y: 424, endPoint x: 434, endPoint y: 421, distance: 62.1
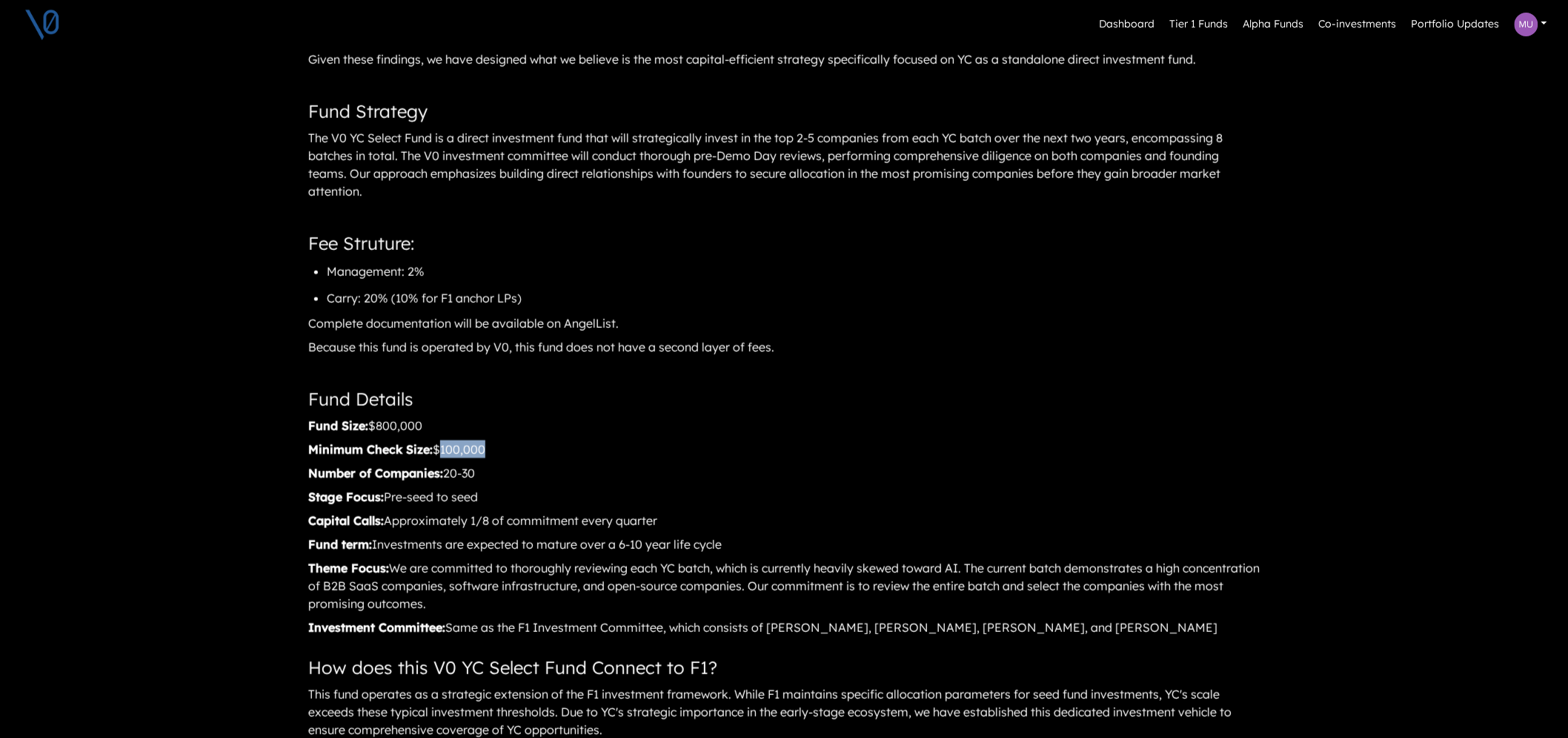
click at [434, 421] on div "Fund Size: $800,000" at bounding box center [784, 426] width 954 height 23
drag, startPoint x: 440, startPoint y: 446, endPoint x: 502, endPoint y: 448, distance: 62.0
click at [502, 448] on div "Minimum Check Size: $100,000" at bounding box center [784, 449] width 954 height 23
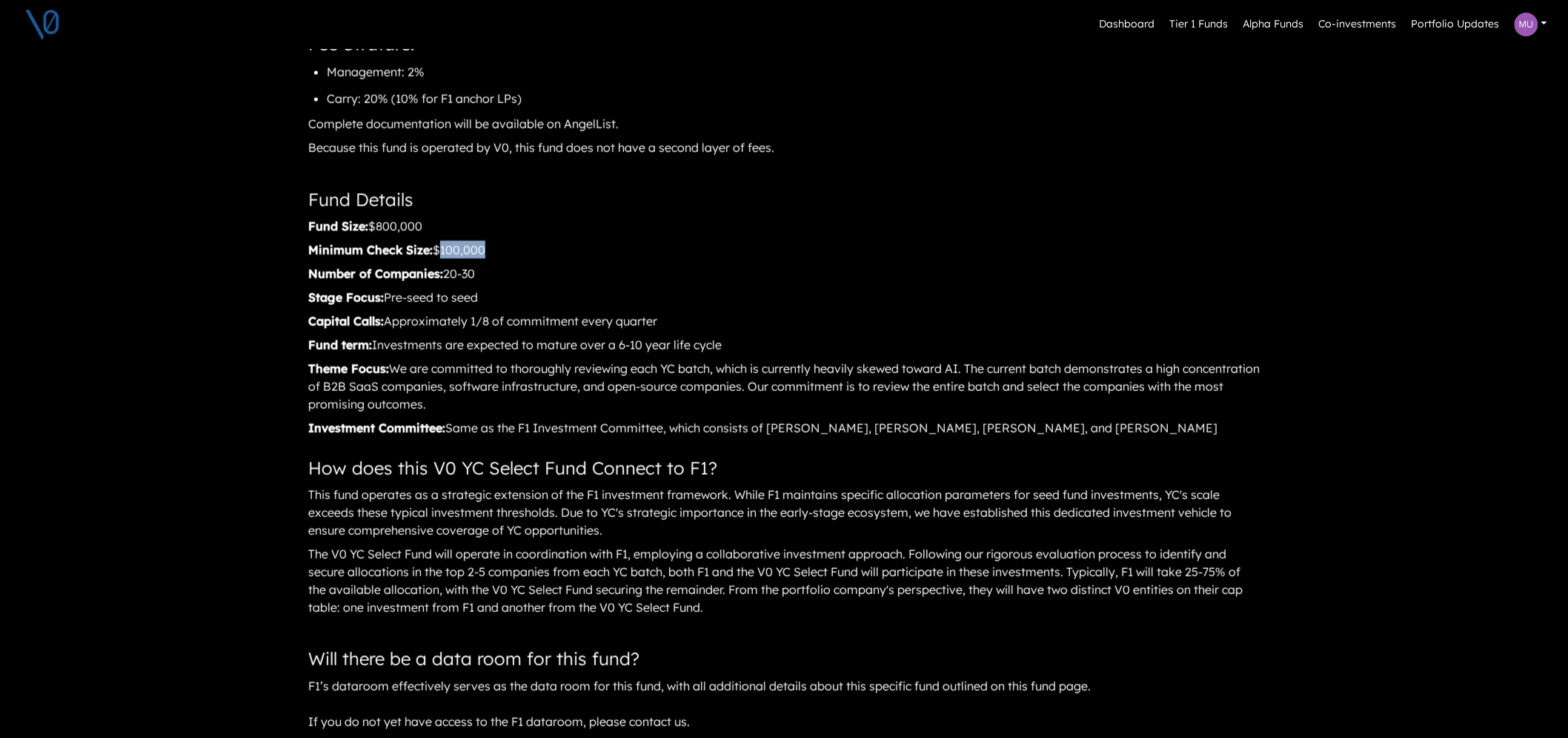
scroll to position [1235, 0]
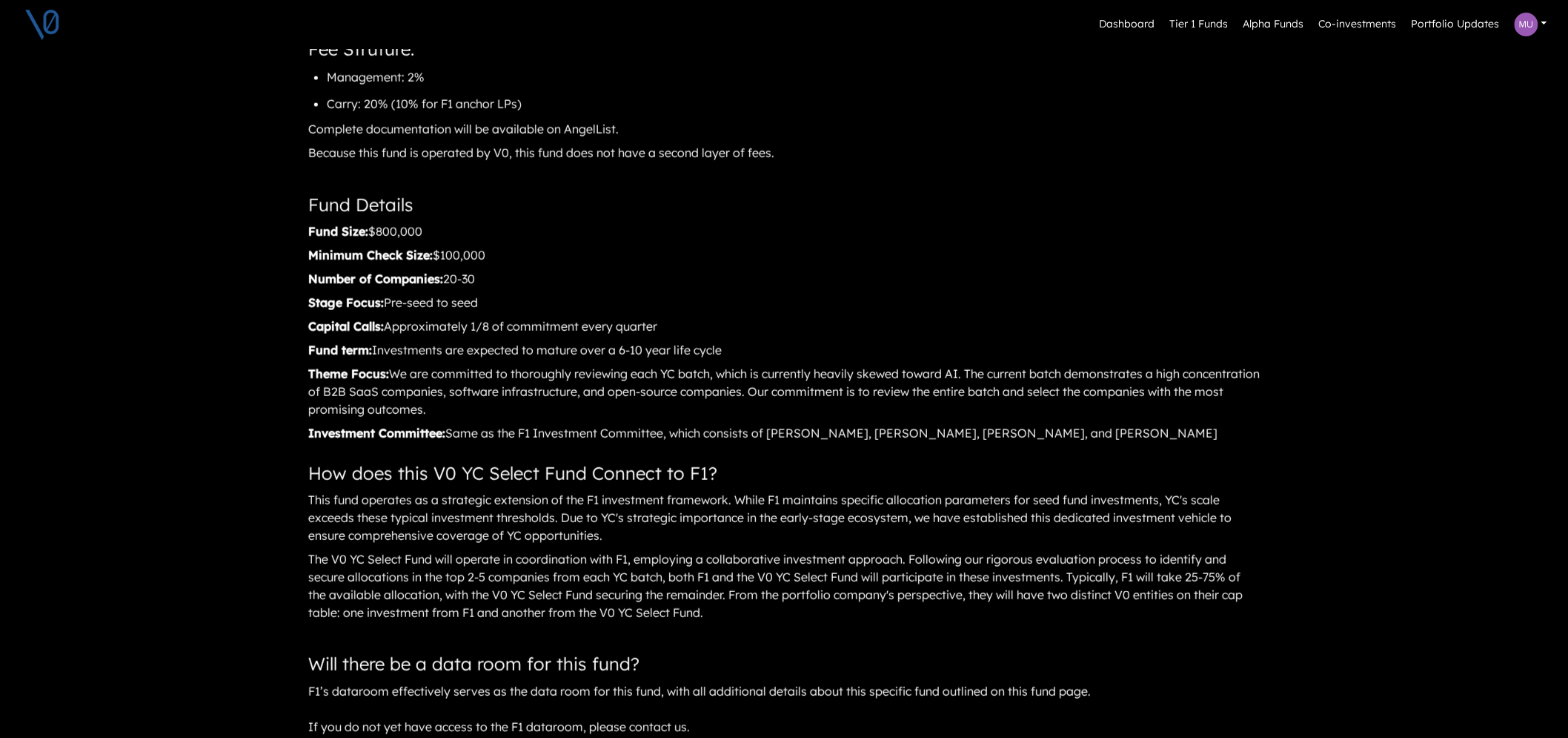
drag, startPoint x: 1291, startPoint y: 234, endPoint x: 1304, endPoint y: 172, distance: 63.3
